Goal: Navigation & Orientation: Find specific page/section

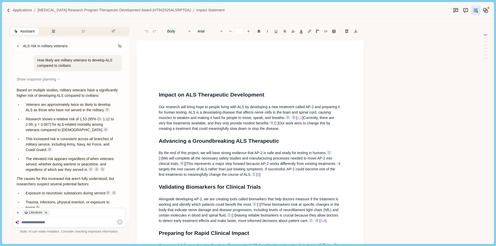
scroll to position [86, 0]
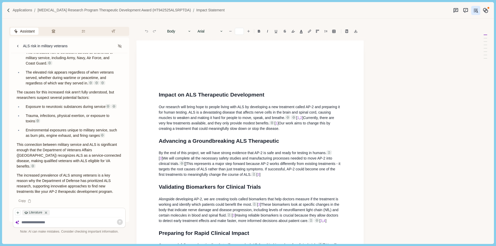
click at [22, 9] on p "Applications" at bounding box center [23, 9] width 20 height 5
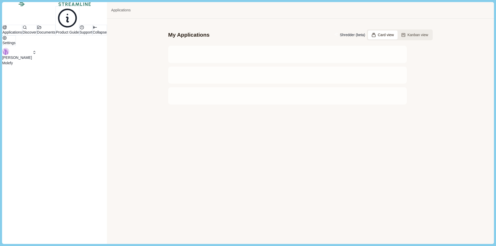
click at [30, 60] on p "[PERSON_NAME]" at bounding box center [17, 57] width 30 height 5
click at [61, 227] on p "Vonova" at bounding box center [64, 229] width 31 height 5
